Goal: Go to known website: Go to known website

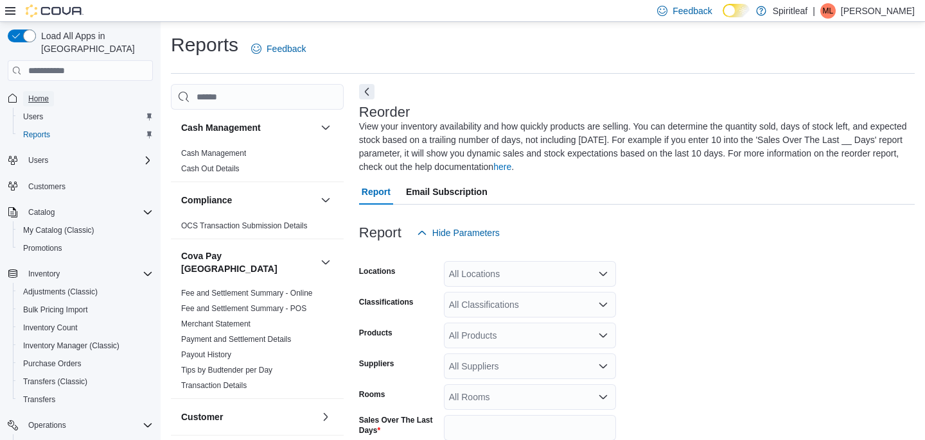
click at [50, 91] on link "Home" at bounding box center [38, 98] width 31 height 15
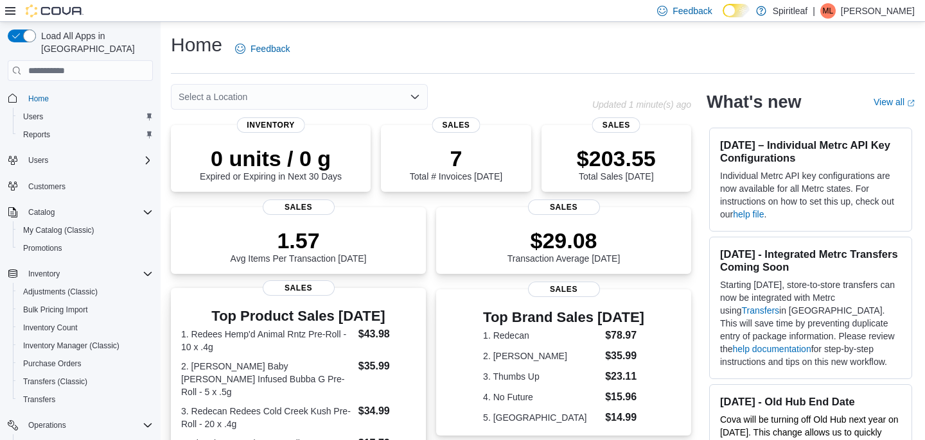
scroll to position [317, 0]
